Goal: Communication & Community: Answer question/provide support

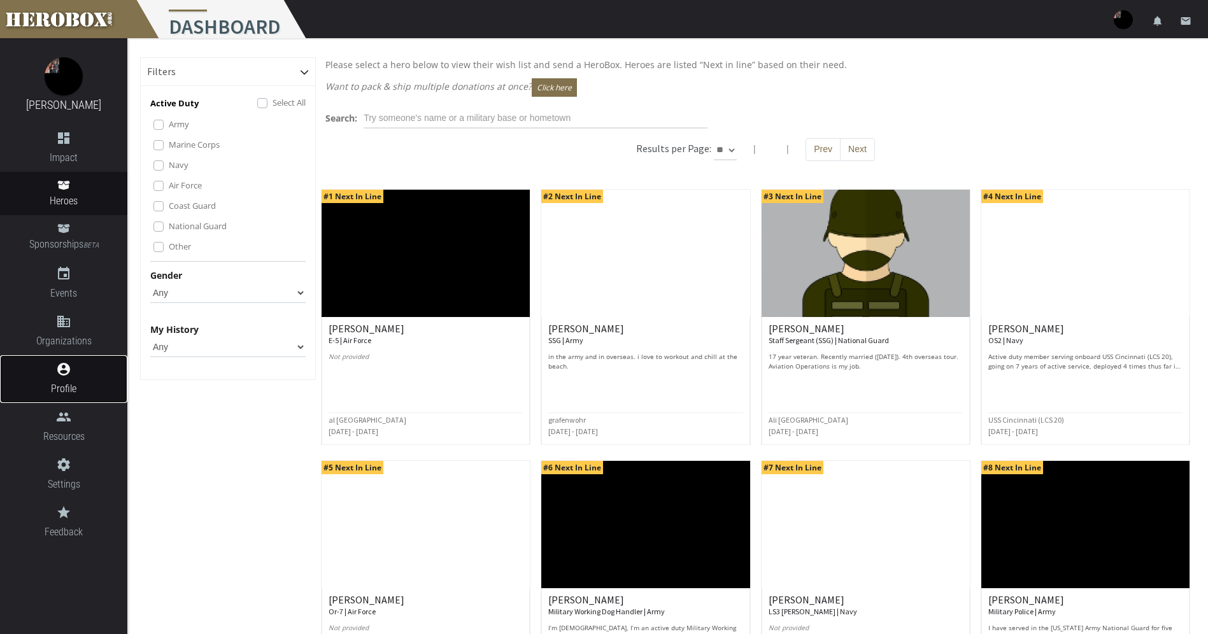
click at [73, 389] on span "Profile" at bounding box center [63, 389] width 127 height 16
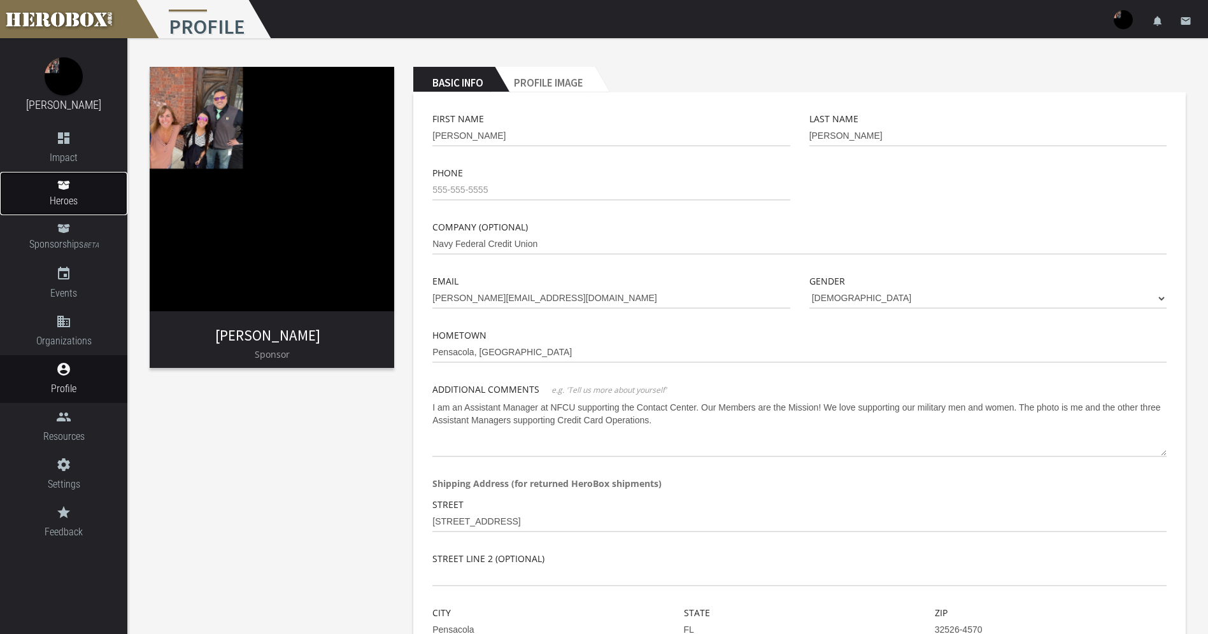
click at [76, 202] on span "Heroes" at bounding box center [63, 201] width 127 height 16
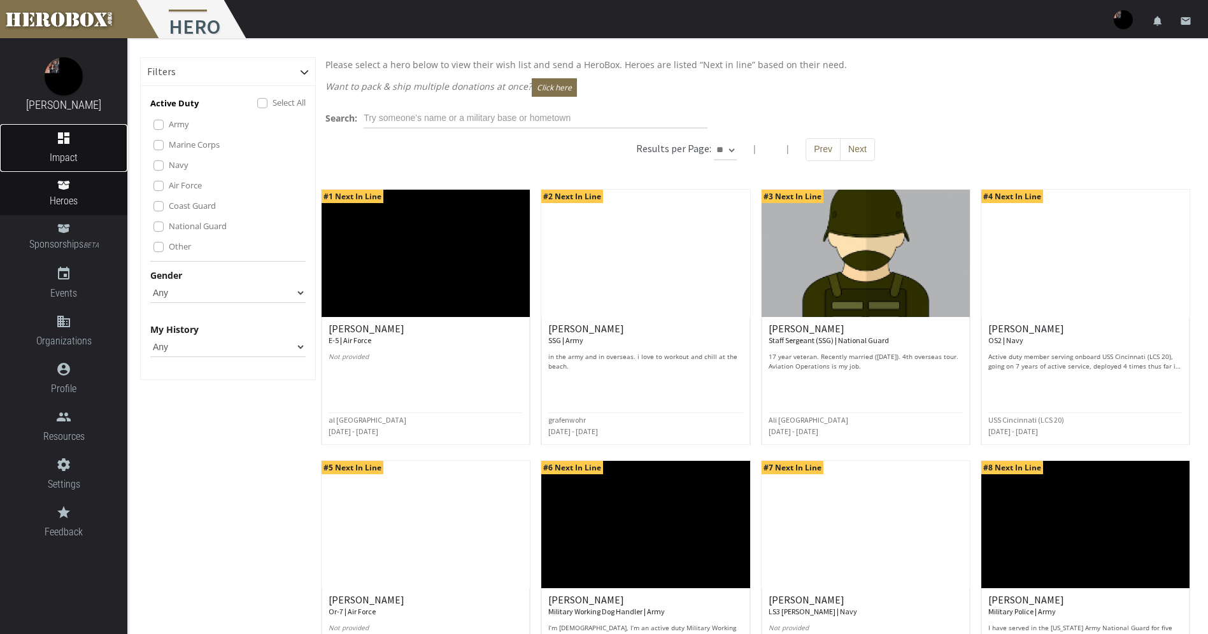
click at [69, 138] on icon "dashboard" at bounding box center [63, 138] width 127 height 15
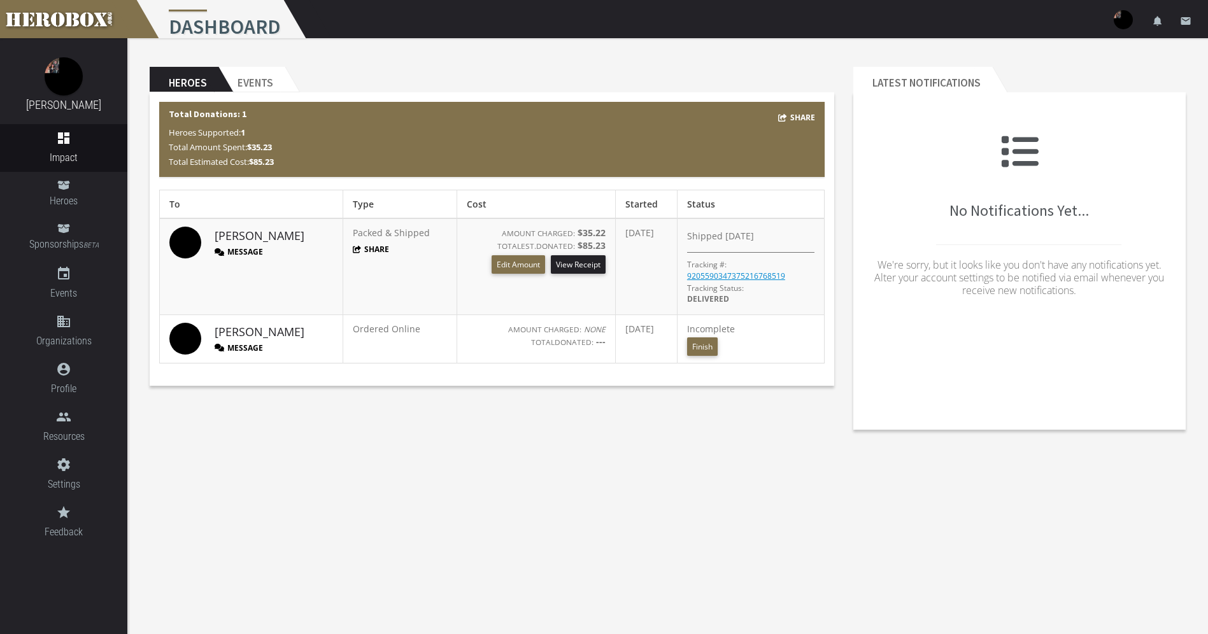
click at [238, 253] on button "Message" at bounding box center [239, 251] width 48 height 11
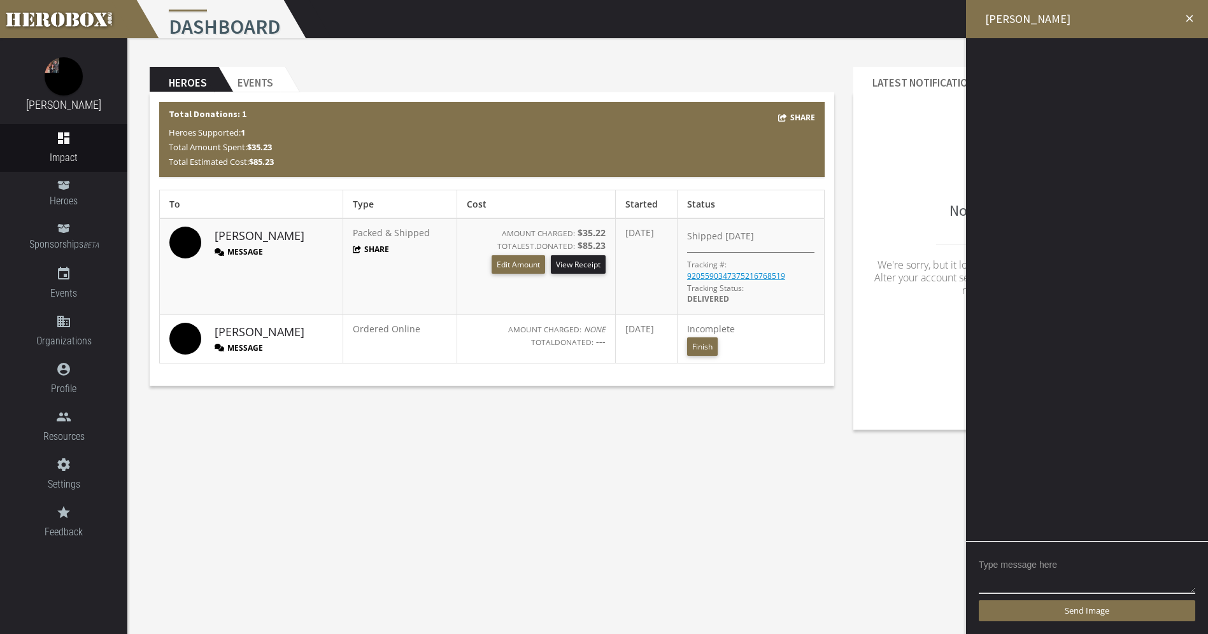
click at [1192, 15] on icon "close" at bounding box center [1189, 18] width 11 height 11
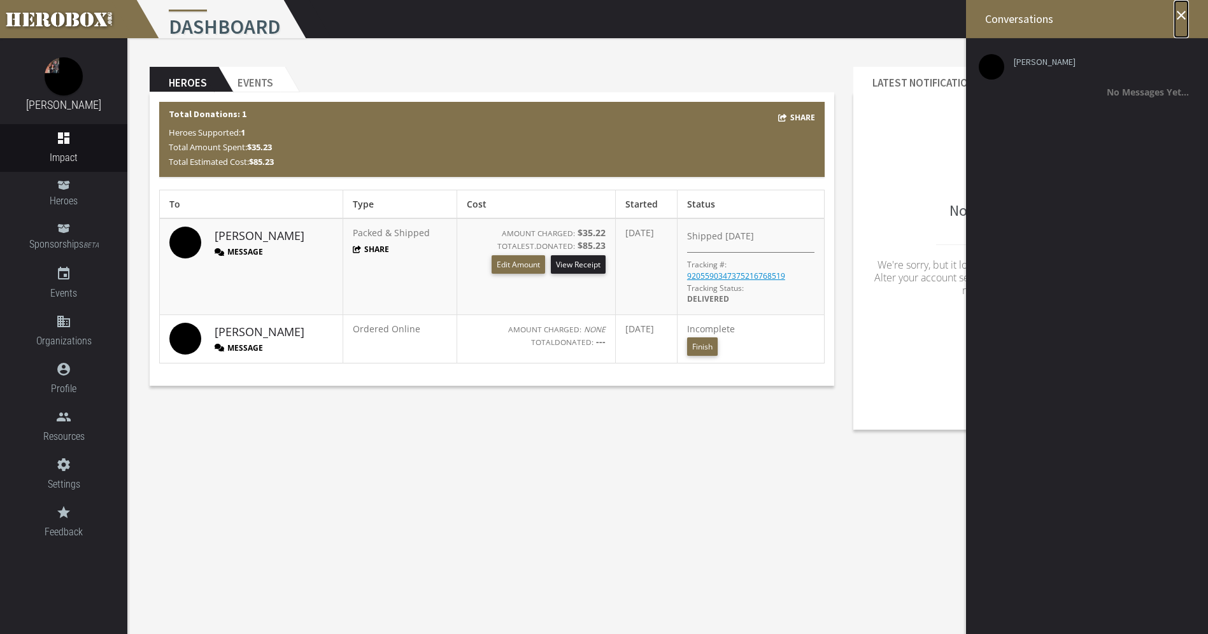
click at [1181, 15] on icon "close" at bounding box center [1181, 15] width 15 height 15
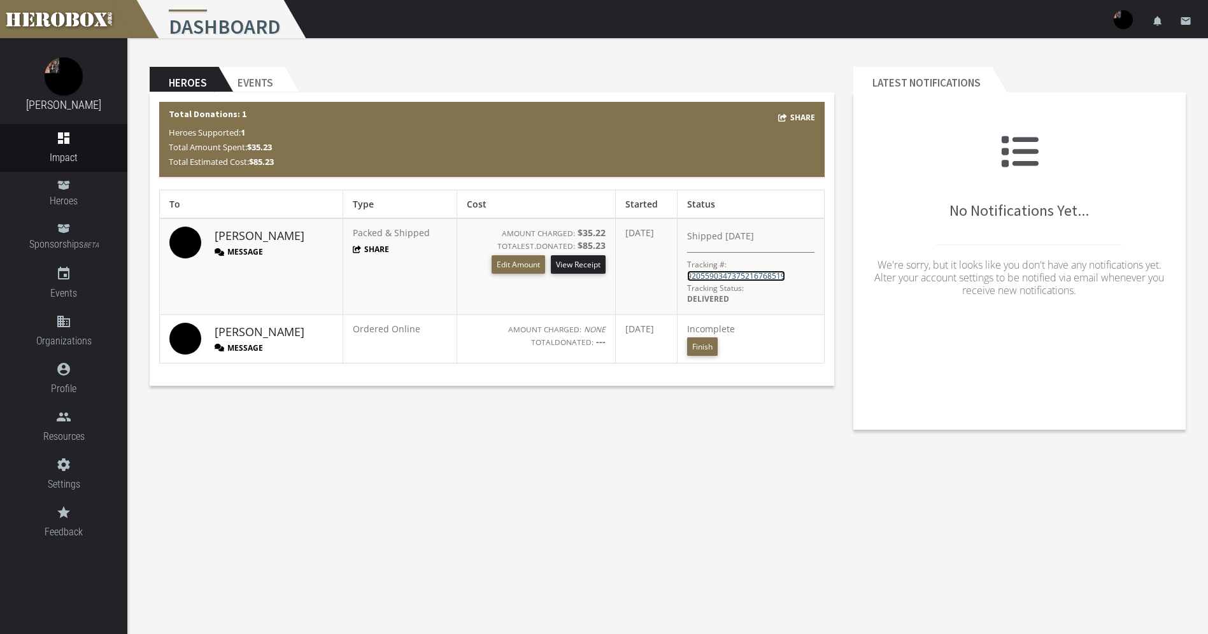
click at [692, 278] on link "9205590347375216768519" at bounding box center [736, 276] width 98 height 11
click at [236, 253] on button "Message" at bounding box center [239, 251] width 48 height 11
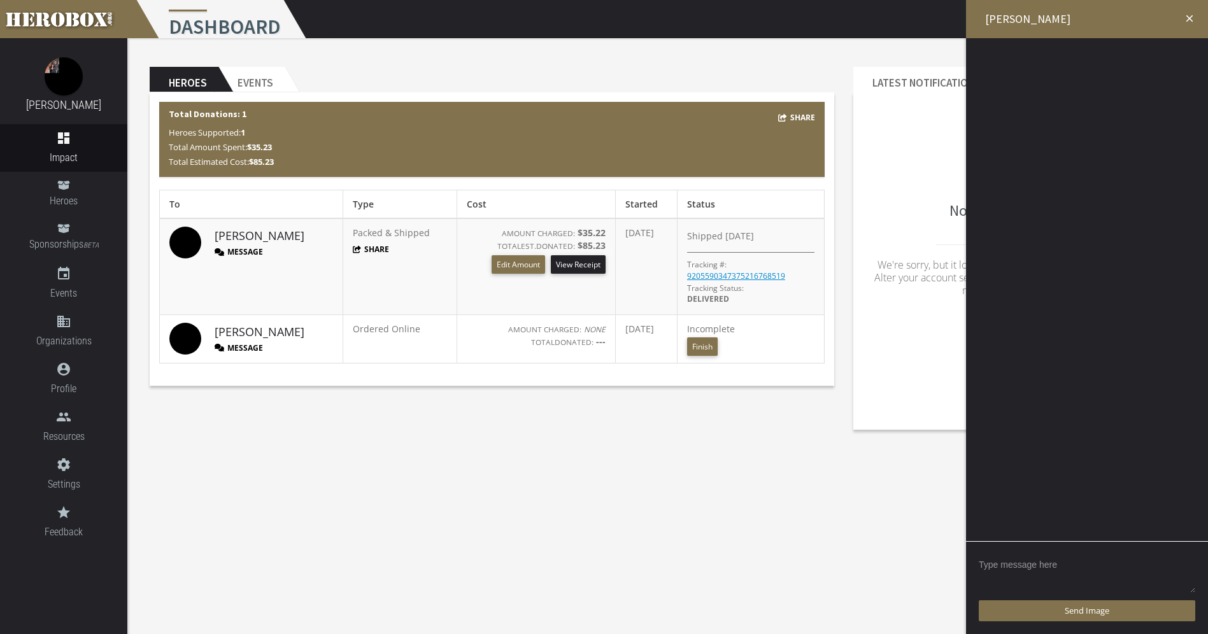
click at [1025, 559] on textarea at bounding box center [1087, 574] width 217 height 39
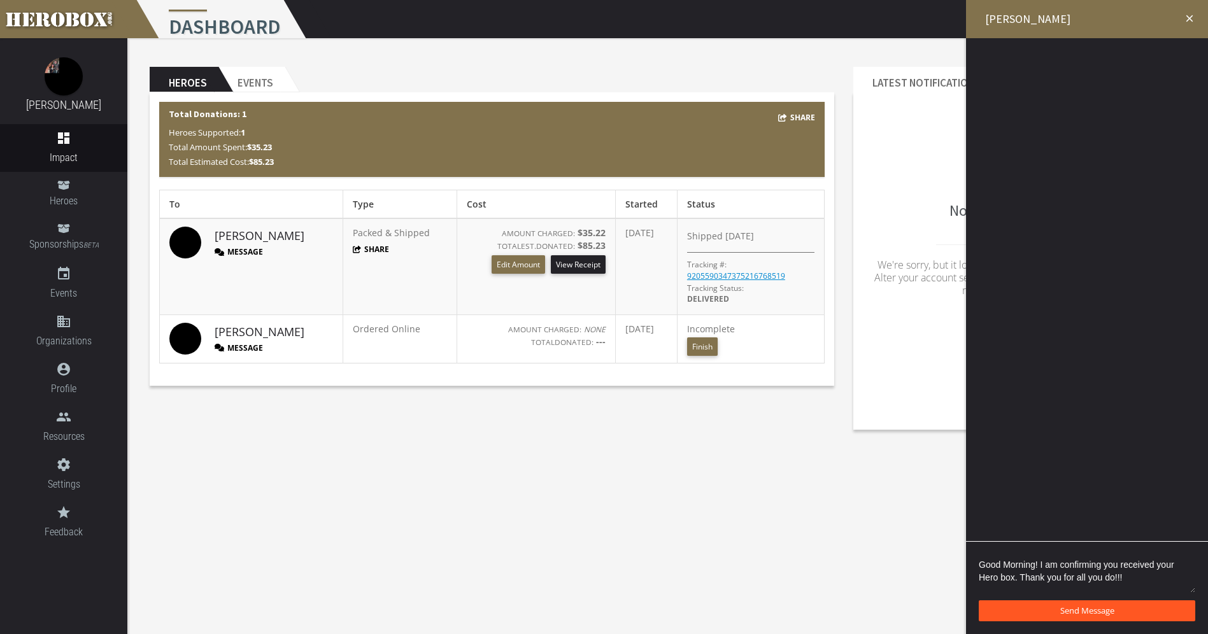
type textarea "Good Morning! I am confirming you received your Hero box. Thank you for all you…"
click at [1068, 610] on span "Send Message" at bounding box center [1087, 610] width 54 height 11
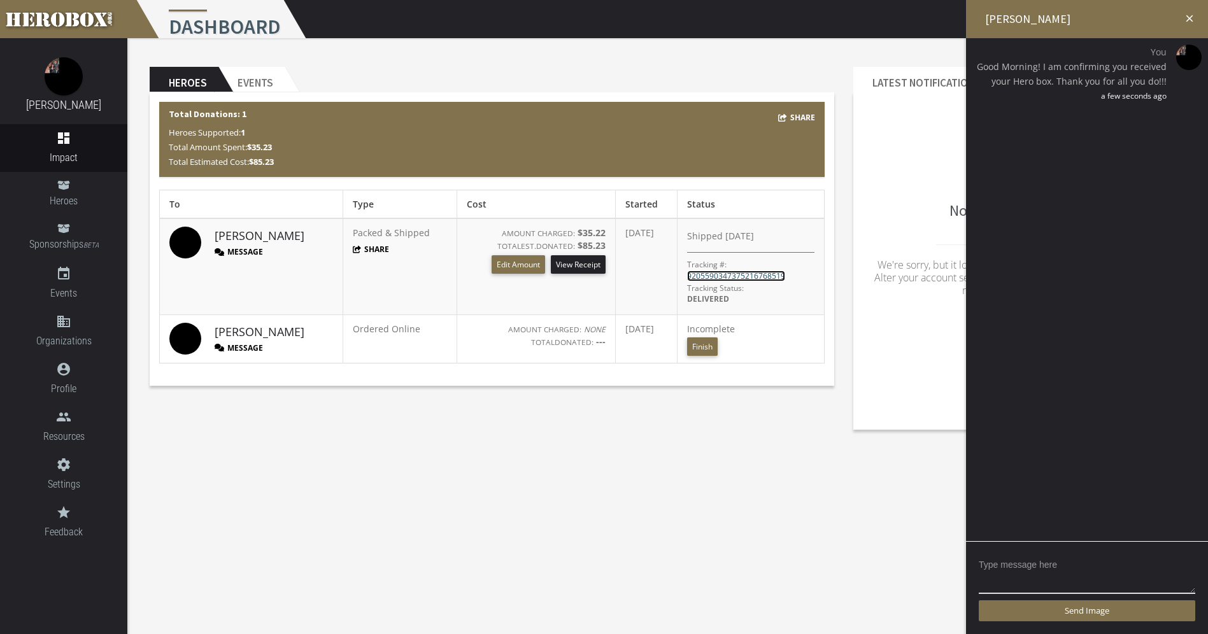
click at [741, 276] on link "9205590347375216768519" at bounding box center [736, 276] width 98 height 11
click at [411, 518] on body "menu Dashboard settings Settings lock Logout notifications email [PERSON_NAME] …" at bounding box center [604, 317] width 1208 height 634
click at [492, 267] on button "Edit Amount" at bounding box center [518, 264] width 53 height 18
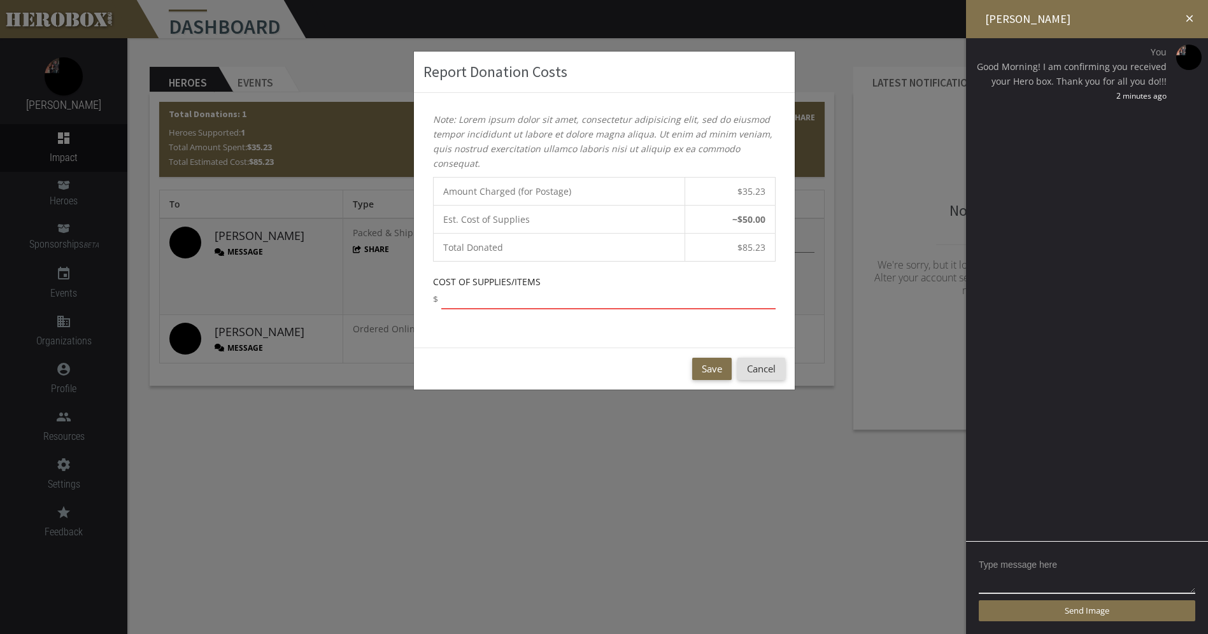
click at [481, 299] on input "number" at bounding box center [608, 299] width 334 height 20
click at [494, 304] on input "number" at bounding box center [608, 299] width 334 height 20
type input "160"
click at [706, 371] on button "Save" at bounding box center [711, 369] width 39 height 22
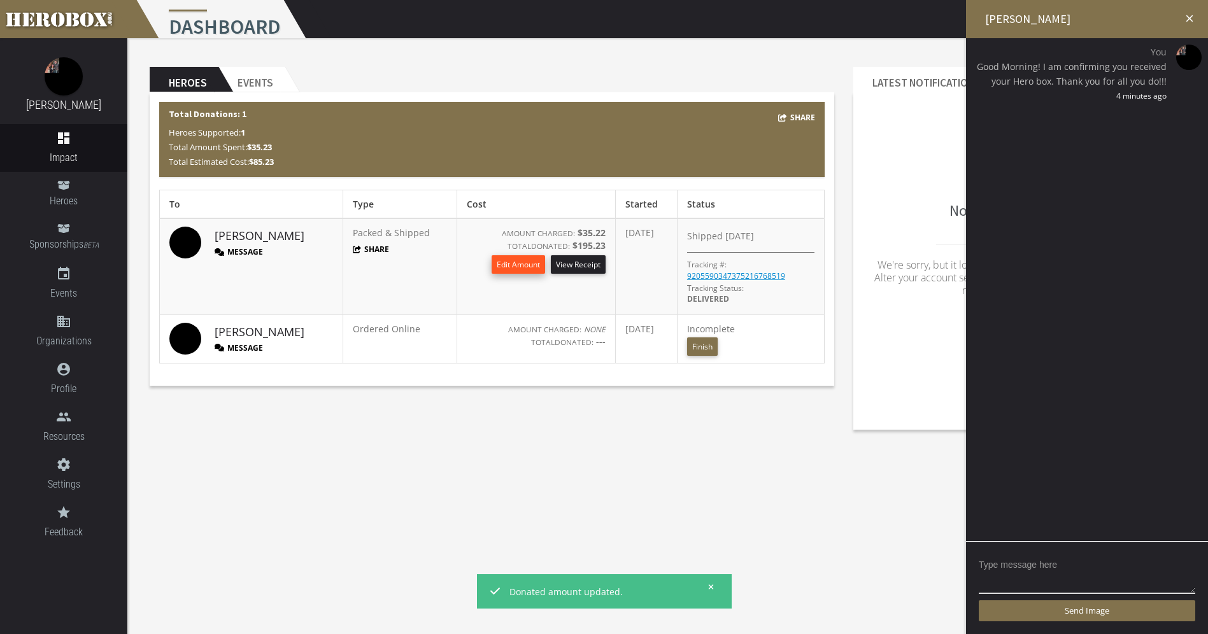
click at [500, 266] on button "Edit Amount" at bounding box center [518, 264] width 53 height 18
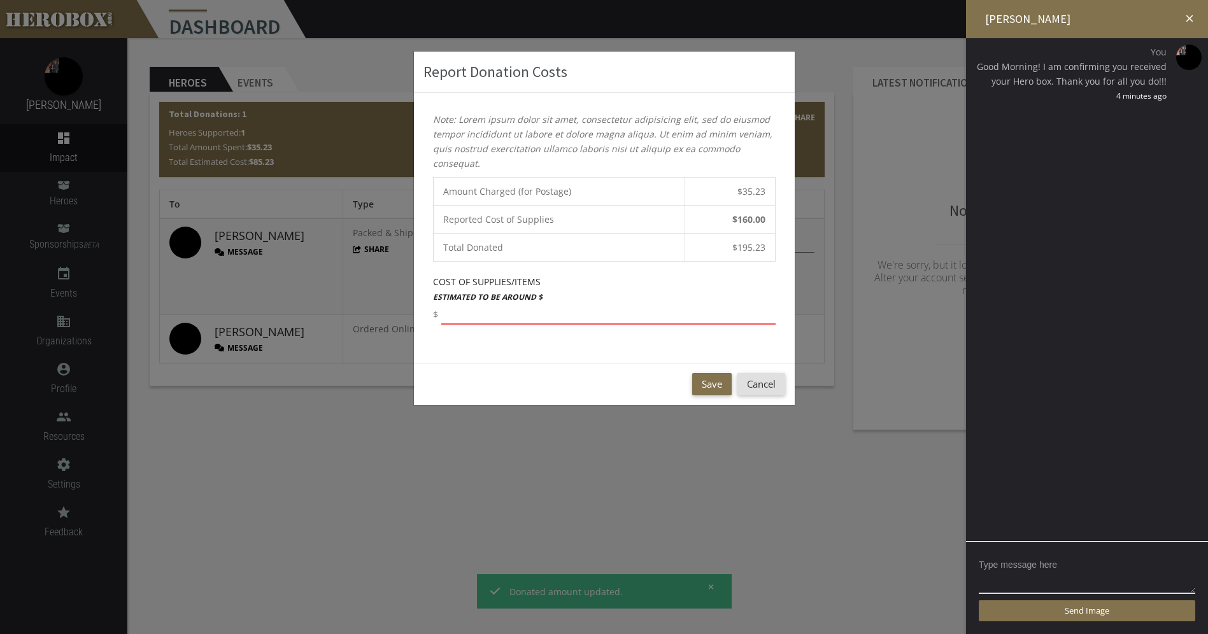
click at [464, 315] on input "number" at bounding box center [608, 314] width 334 height 20
type input "175"
click at [714, 380] on button "Save" at bounding box center [711, 384] width 39 height 22
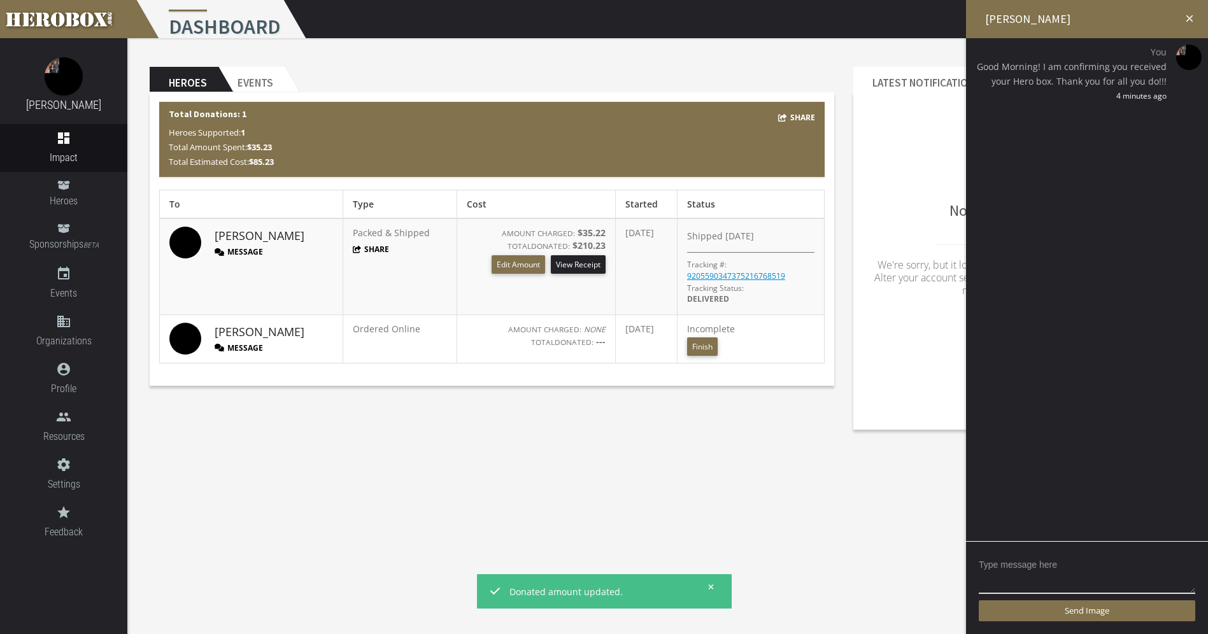
click at [541, 478] on body "menu Dashboard settings Settings lock Logout notifications email [PERSON_NAME] …" at bounding box center [604, 317] width 1208 height 634
click at [574, 448] on body "menu Dashboard settings Settings lock Logout notifications email [PERSON_NAME] …" at bounding box center [604, 317] width 1208 height 634
click at [1190, 22] on icon "close" at bounding box center [1189, 18] width 11 height 11
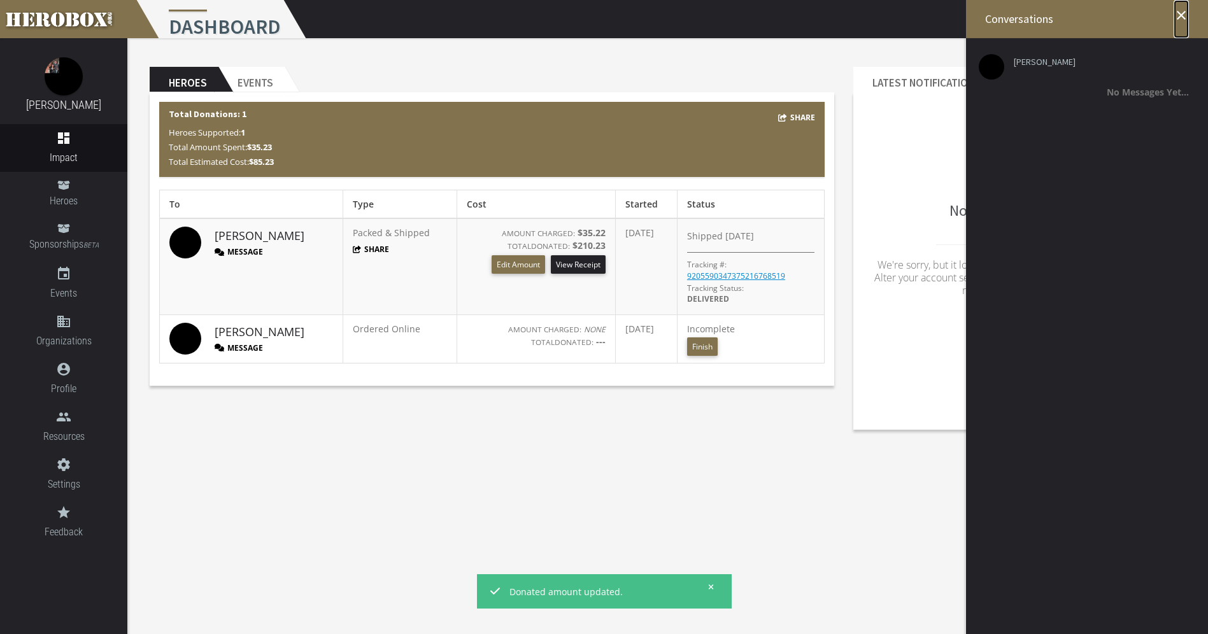
click at [1184, 10] on icon "close" at bounding box center [1181, 15] width 15 height 15
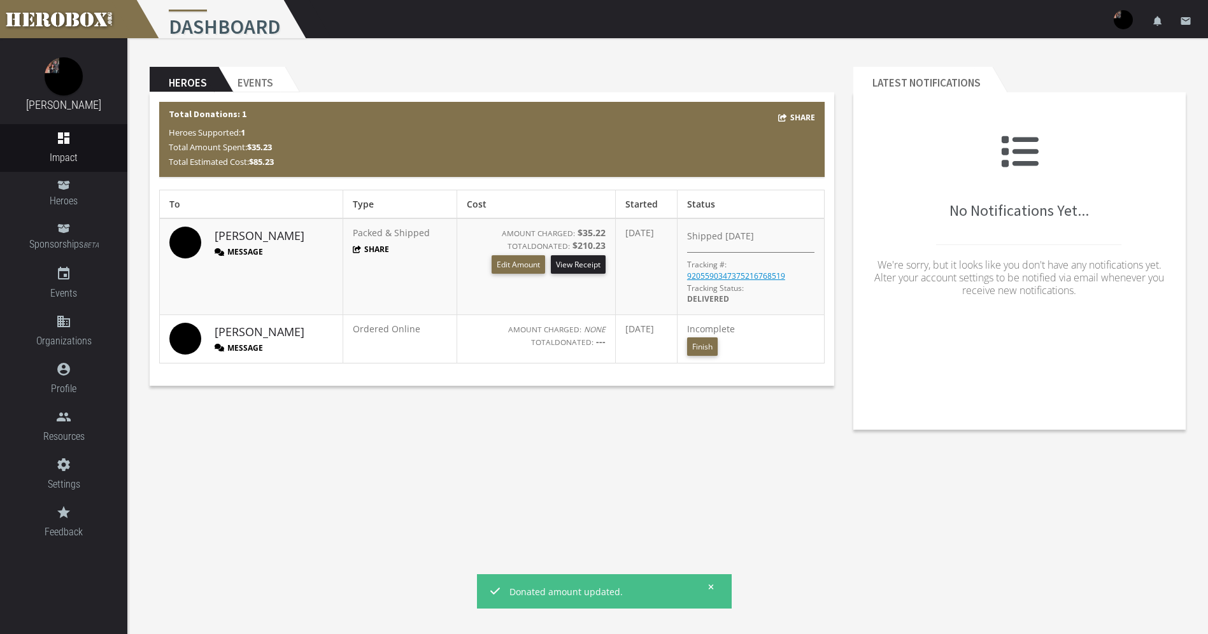
click at [245, 256] on button "Message" at bounding box center [239, 251] width 48 height 11
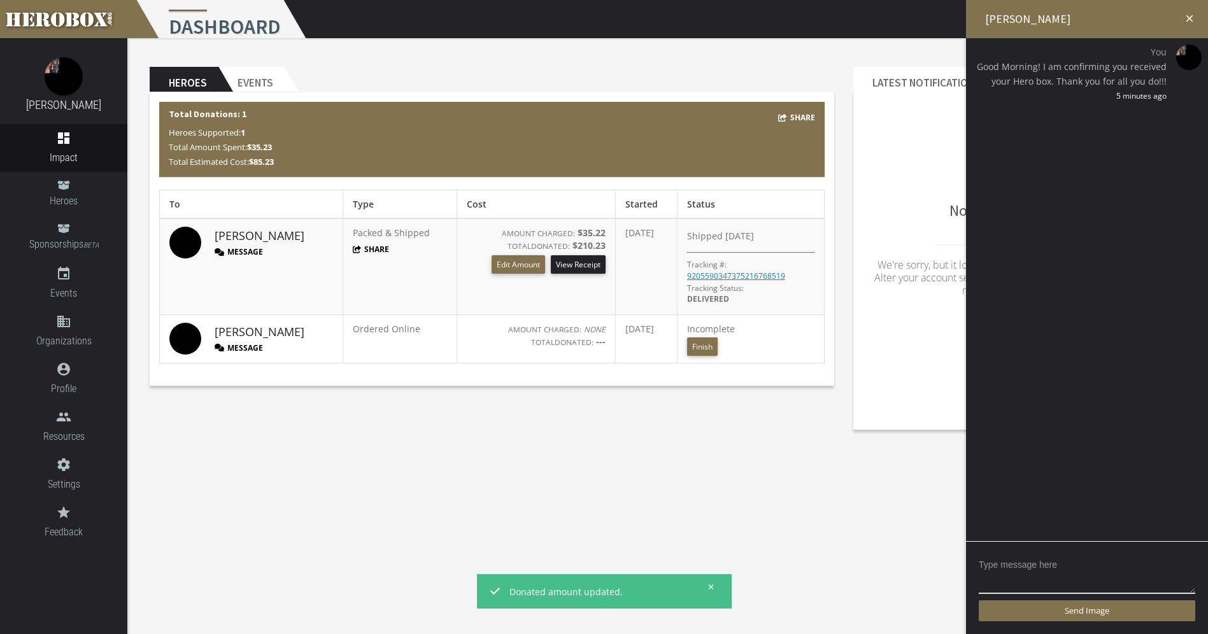
click at [331, 471] on body "menu Dashboard settings Settings lock Logout notifications email [PERSON_NAME] …" at bounding box center [604, 317] width 1208 height 634
